Goal: Task Accomplishment & Management: Complete application form

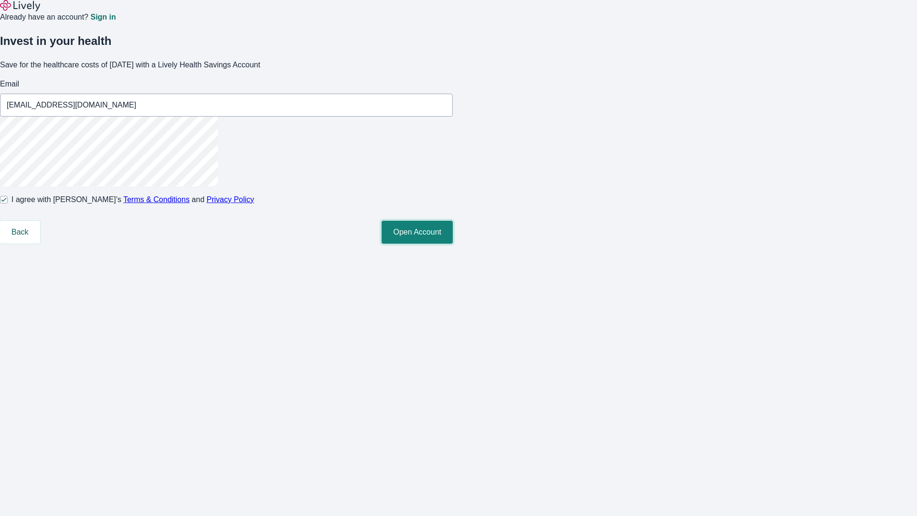
click at [453, 244] on button "Open Account" at bounding box center [417, 232] width 71 height 23
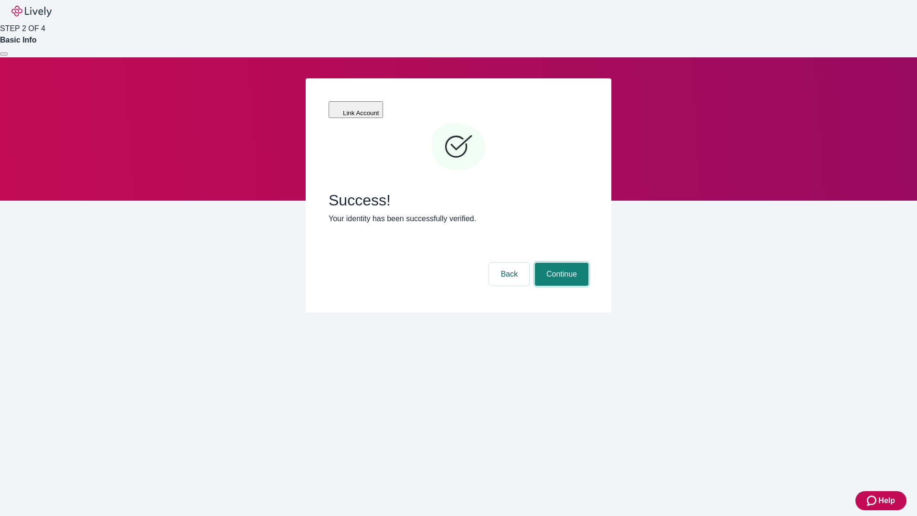
click at [560, 263] on button "Continue" at bounding box center [561, 274] width 53 height 23
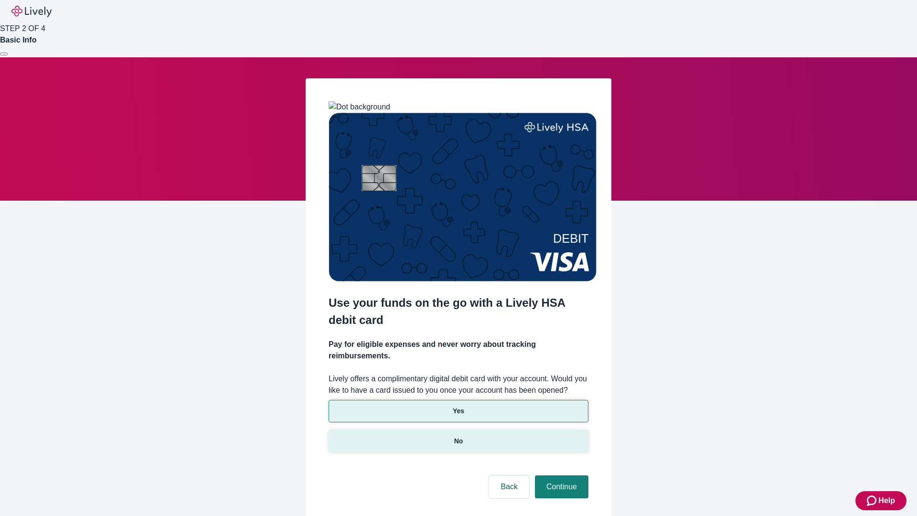
click at [458, 436] on p "No" at bounding box center [458, 441] width 9 height 10
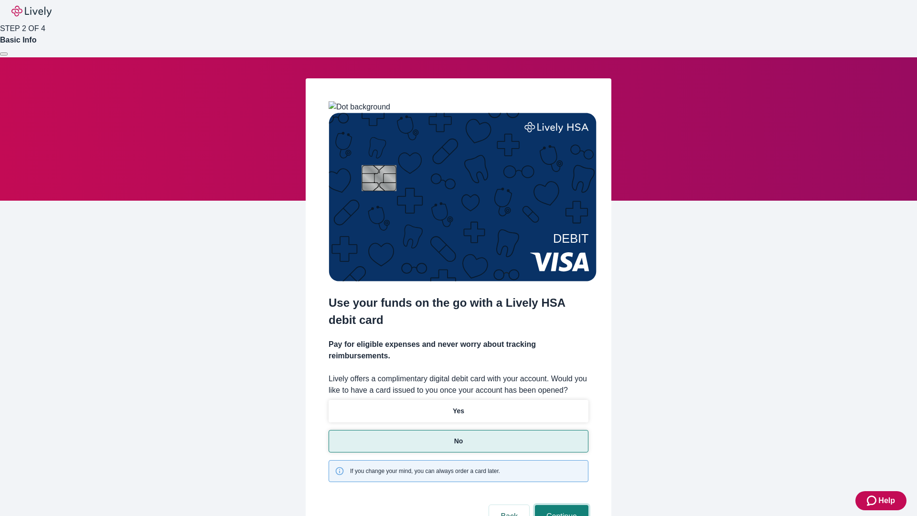
click at [560, 505] on button "Continue" at bounding box center [561, 516] width 53 height 23
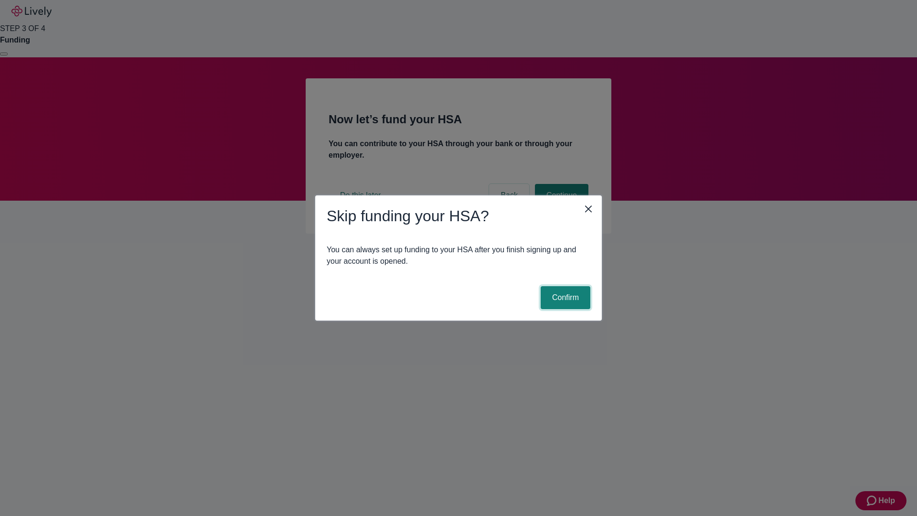
click at [564, 298] on button "Confirm" at bounding box center [566, 297] width 50 height 23
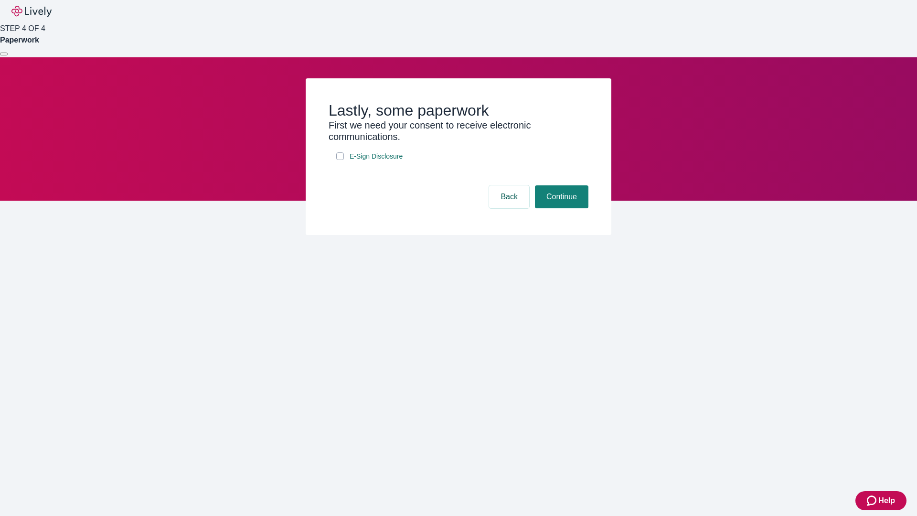
click at [340, 160] on input "E-Sign Disclosure" at bounding box center [340, 156] width 8 height 8
checkbox input "true"
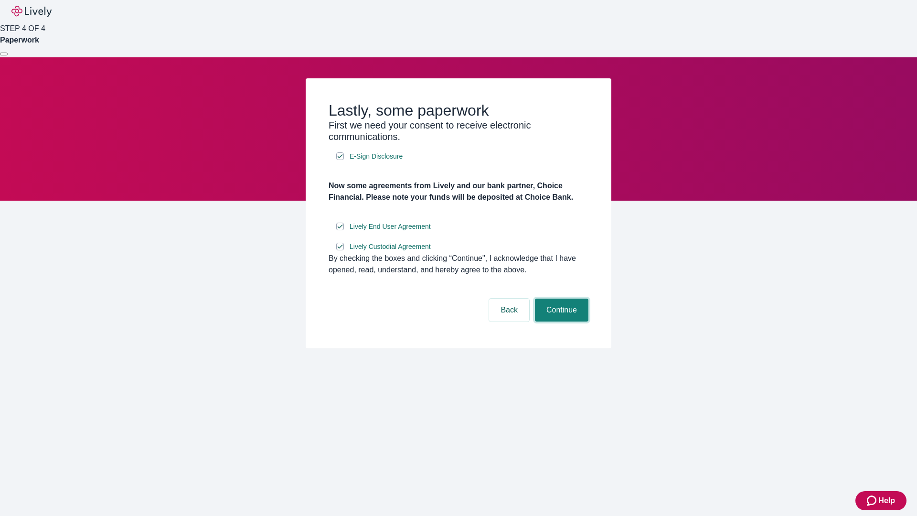
click at [560, 321] on button "Continue" at bounding box center [561, 309] width 53 height 23
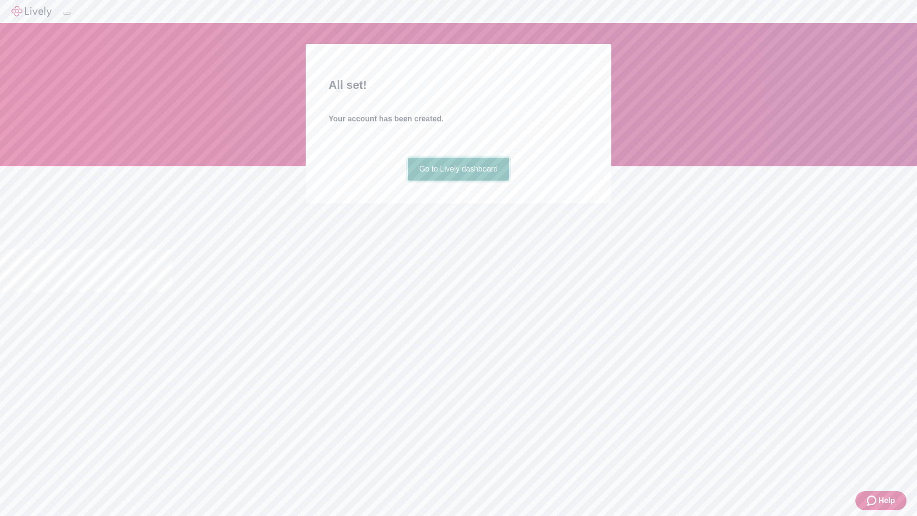
click at [458, 181] on link "Go to Lively dashboard" at bounding box center [459, 169] width 102 height 23
